Goal: Subscribe to service/newsletter

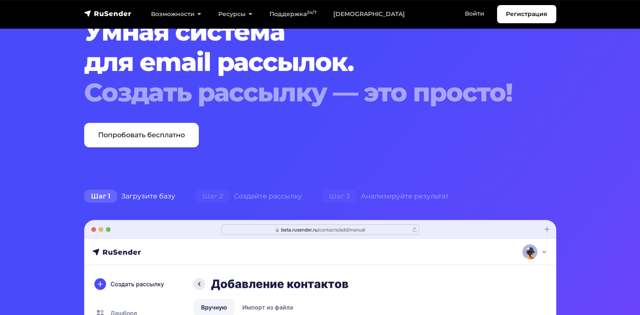
scroll to position [42, 0]
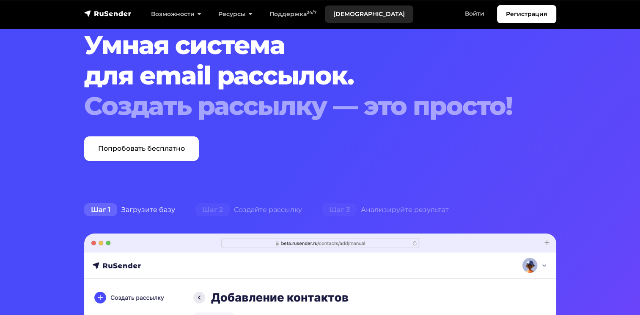
click at [341, 13] on link "[DEMOGRAPHIC_DATA]" at bounding box center [369, 13] width 88 height 17
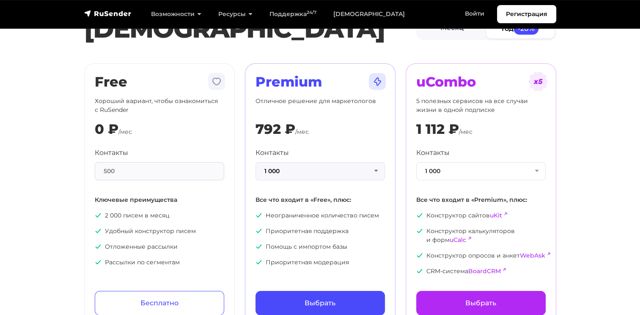
scroll to position [85, 0]
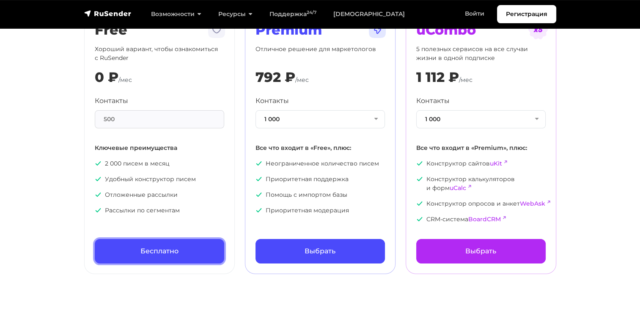
click at [204, 251] on link "Бесплатно" at bounding box center [159, 251] width 129 height 25
